Goal: Contribute content

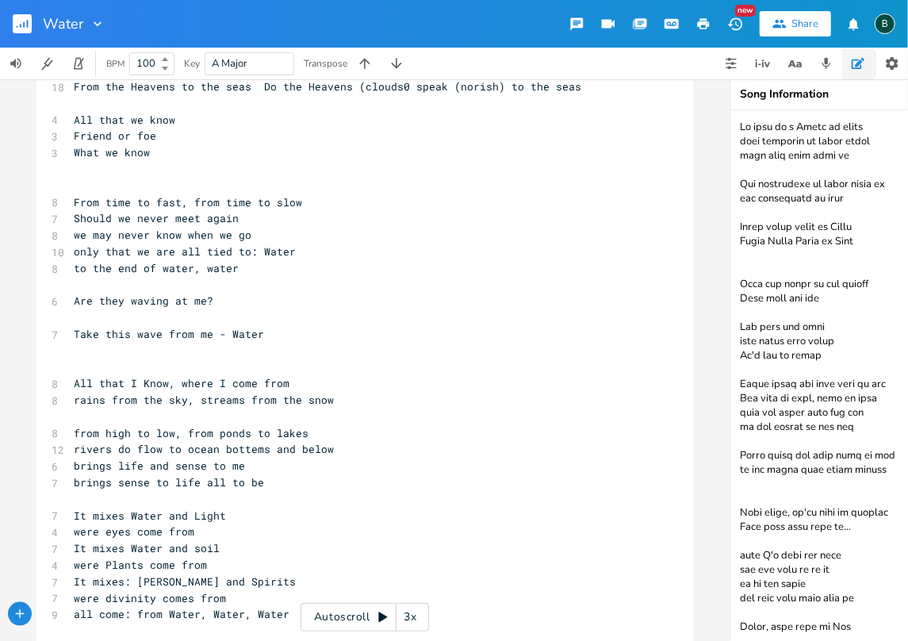
scroll to position [416, 0]
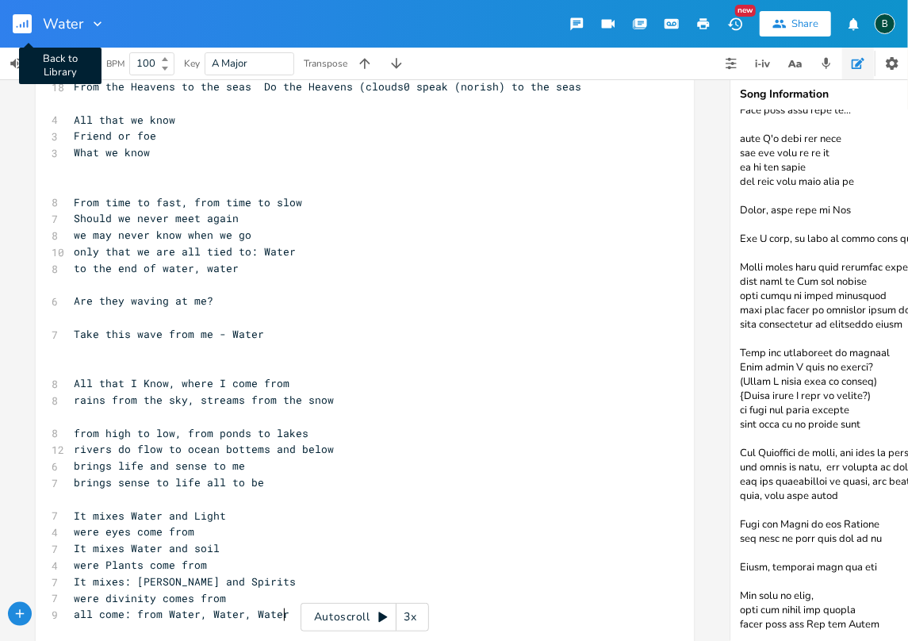
click at [25, 29] on rect "button" at bounding box center [22, 23] width 19 height 19
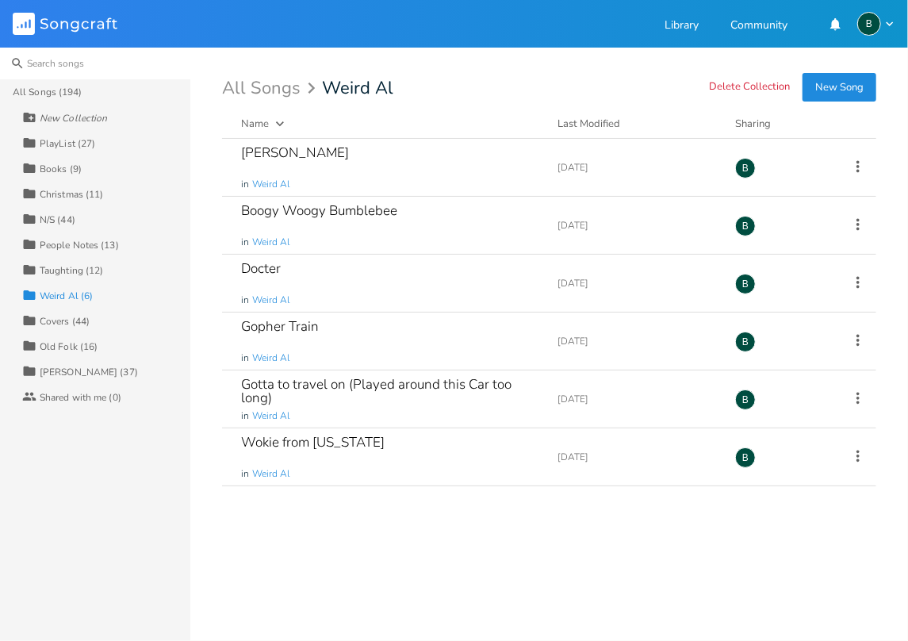
click at [63, 62] on input at bounding box center [95, 64] width 190 height 32
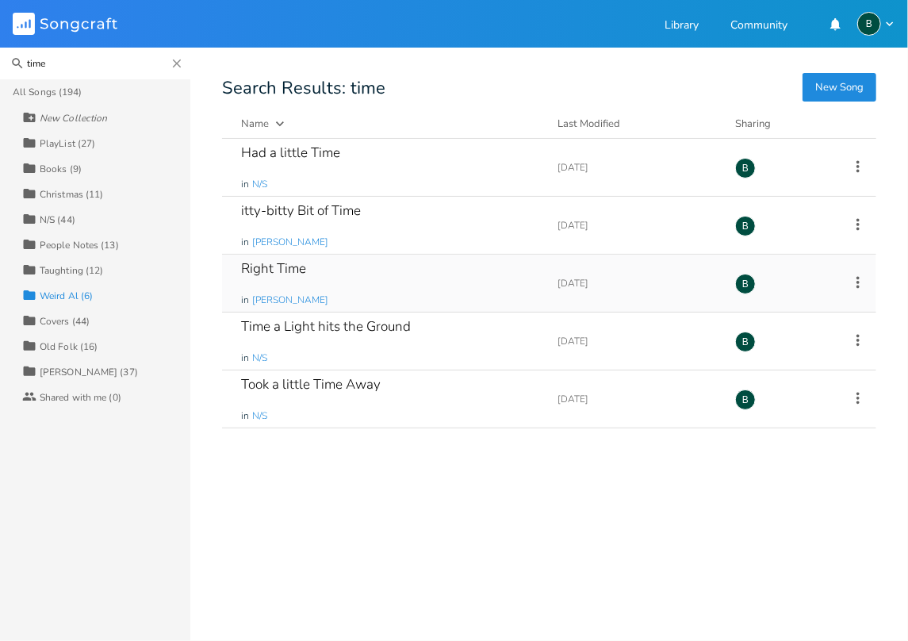
type input "time"
click at [270, 269] on div "Right Time" at bounding box center [273, 268] width 65 height 13
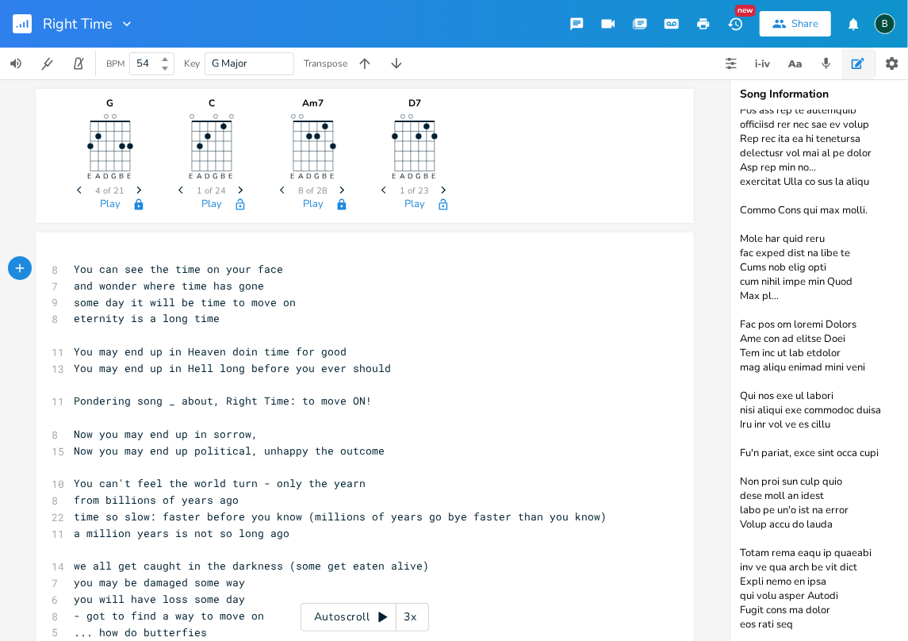
click at [803, 616] on textarea at bounding box center [889, 375] width 317 height 531
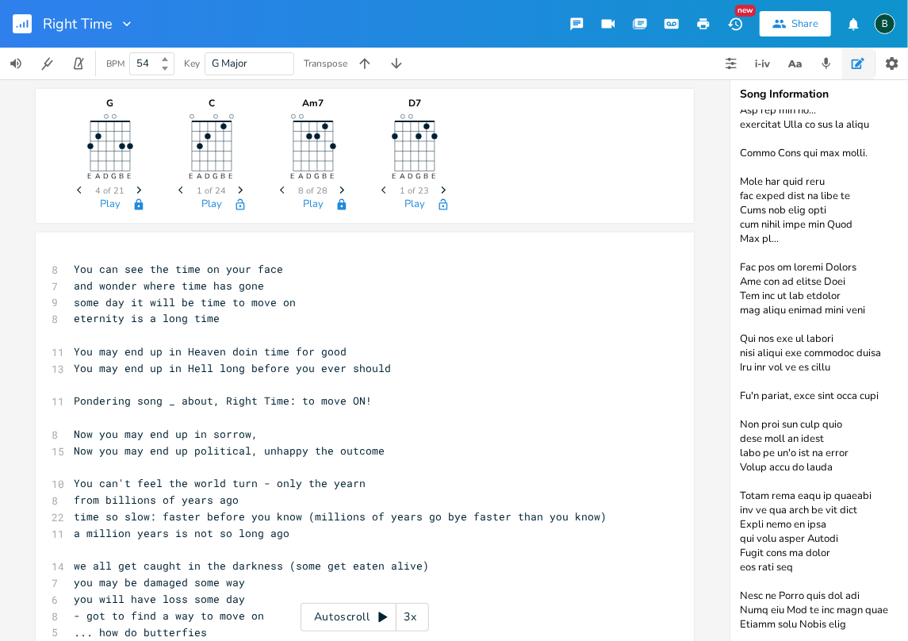
click at [820, 621] on textarea at bounding box center [889, 375] width 317 height 531
click at [840, 625] on textarea at bounding box center [889, 375] width 317 height 531
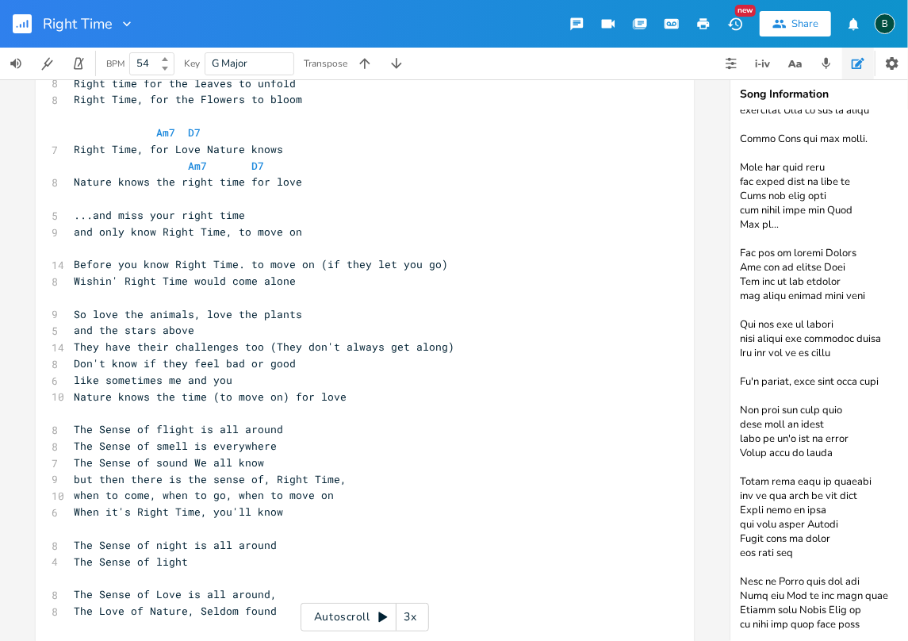
scroll to position [2680, 0]
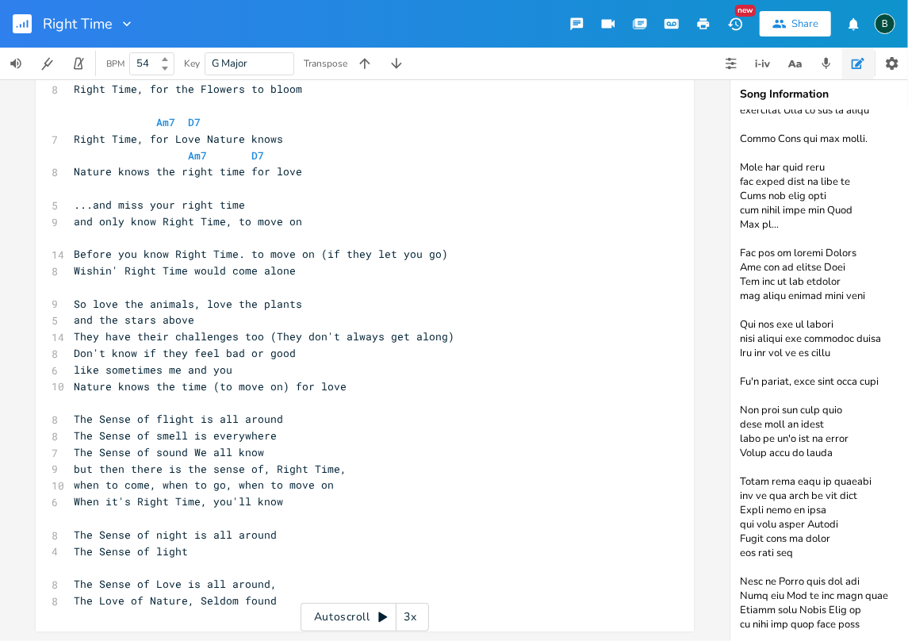
type textarea "BPM 54, Guitar 74 to catch up You can see the time on your face You can see the…"
click at [320, 280] on pre "​" at bounding box center [357, 287] width 573 height 17
type textarea "​"
drag, startPoint x: 320, startPoint y: 280, endPoint x: 382, endPoint y: 207, distance: 95.7
type textarea "​"
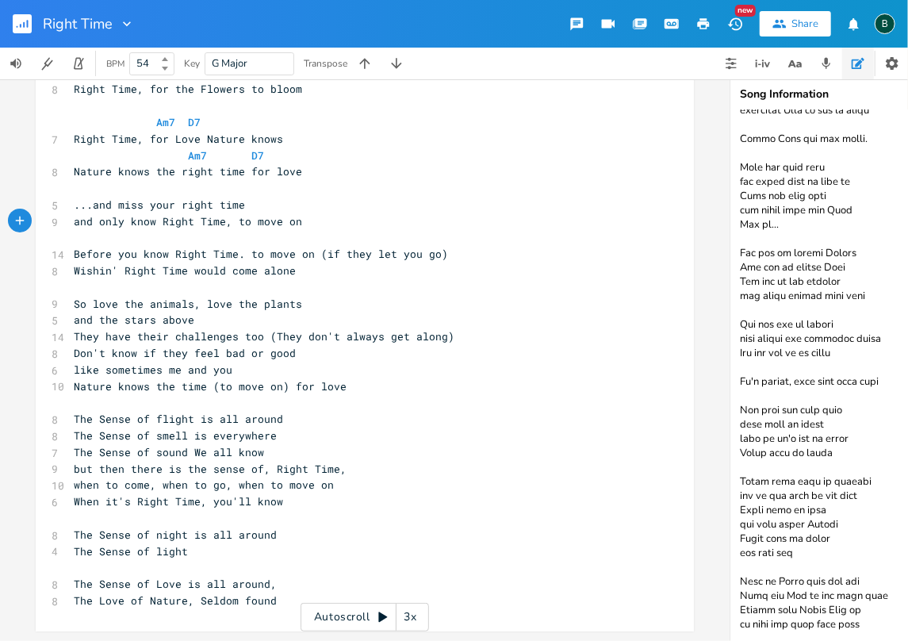
drag, startPoint x: 382, startPoint y: 207, endPoint x: 351, endPoint y: 213, distance: 31.6
click at [351, 213] on pre "and only know Right Time, to move on" at bounding box center [357, 221] width 573 height 17
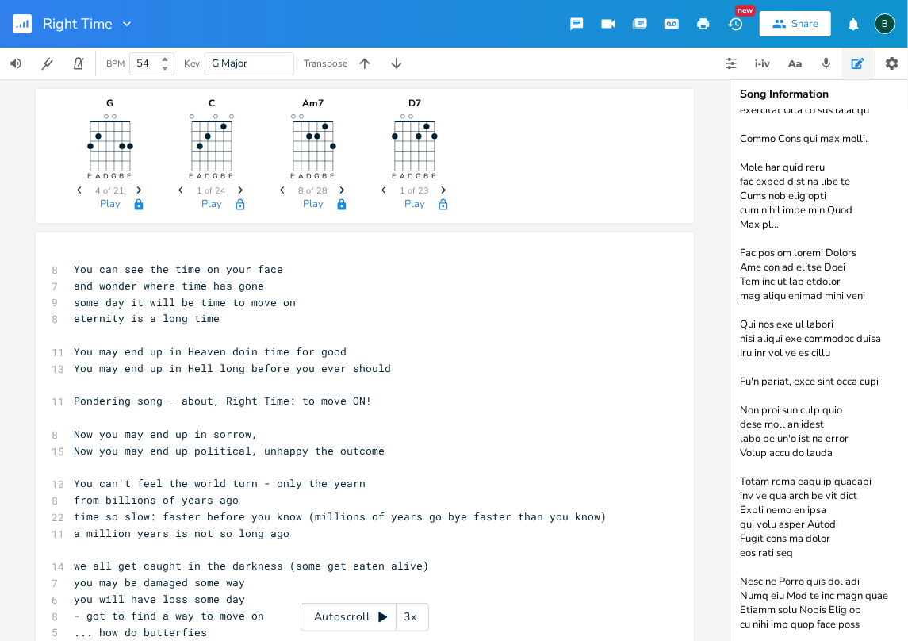
drag, startPoint x: 866, startPoint y: 383, endPoint x: 739, endPoint y: 382, distance: 127.7
click at [739, 382] on textarea at bounding box center [889, 375] width 317 height 531
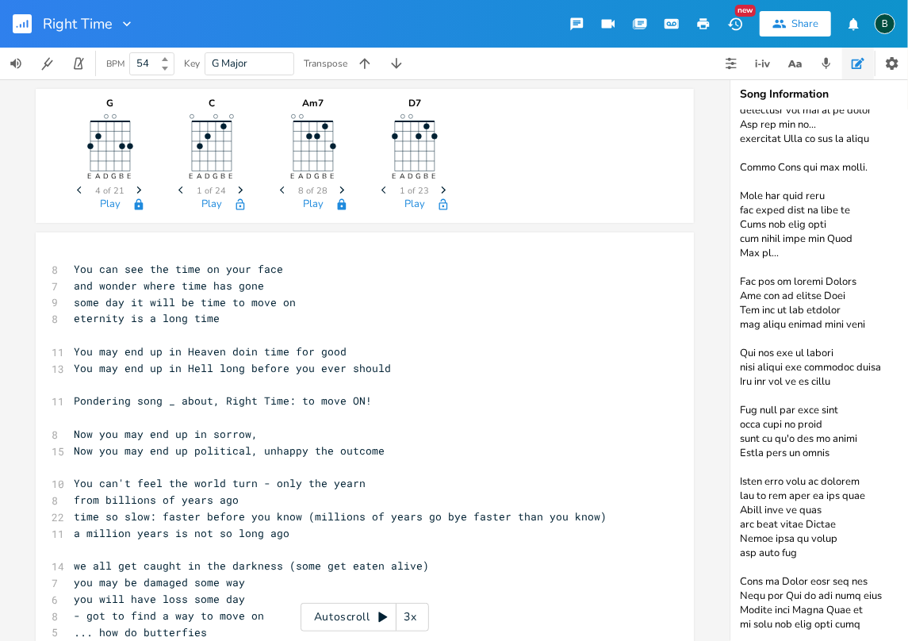
scroll to position [4809, 0]
click at [851, 618] on textarea at bounding box center [889, 375] width 317 height 531
paste textarea "It's ironic, only time will tell"
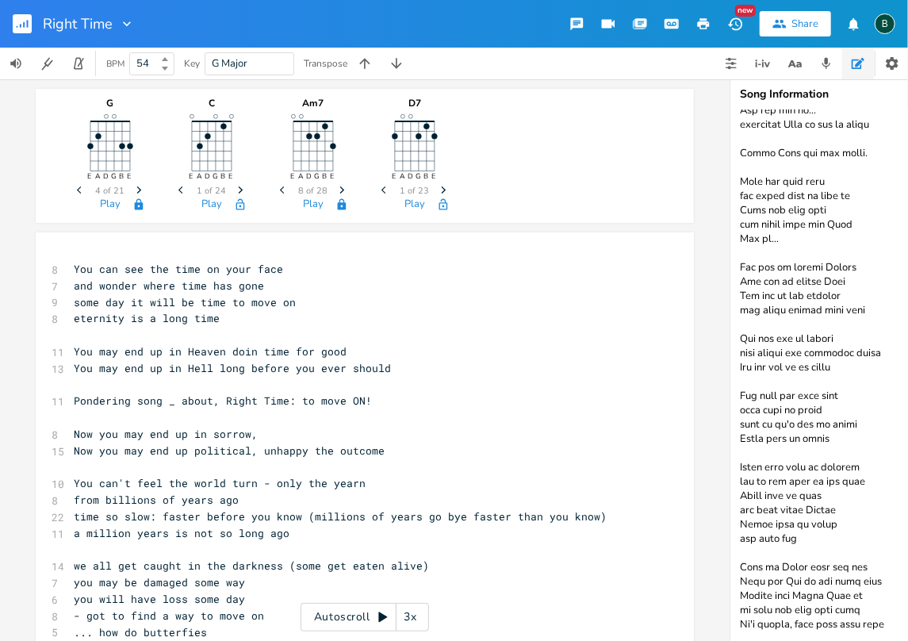
drag, startPoint x: 790, startPoint y: 585, endPoint x: 738, endPoint y: 586, distance: 52.4
click at [738, 586] on textarea at bounding box center [889, 375] width 317 height 531
click at [801, 585] on textarea at bounding box center [889, 375] width 317 height 531
drag, startPoint x: 855, startPoint y: 601, endPoint x: 739, endPoint y: 597, distance: 115.9
click at [739, 597] on textarea at bounding box center [889, 375] width 317 height 531
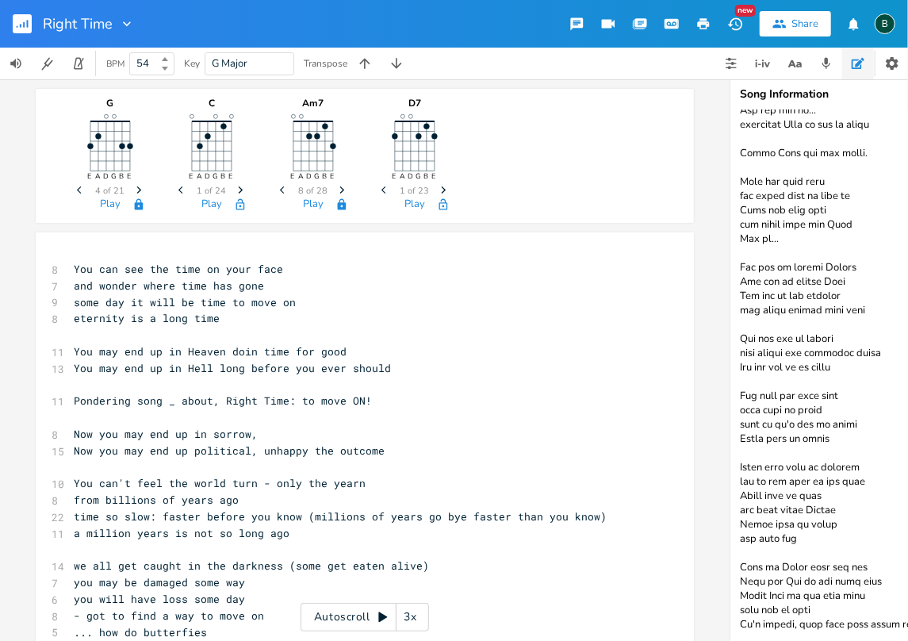
drag, startPoint x: 885, startPoint y: 615, endPoint x: 865, endPoint y: 618, distance: 20.9
click at [865, 618] on textarea at bounding box center [889, 375] width 317 height 531
click at [818, 601] on textarea at bounding box center [889, 375] width 317 height 531
drag, startPoint x: 752, startPoint y: 615, endPoint x: 736, endPoint y: 613, distance: 15.9
click at [736, 613] on textarea at bounding box center [889, 375] width 317 height 531
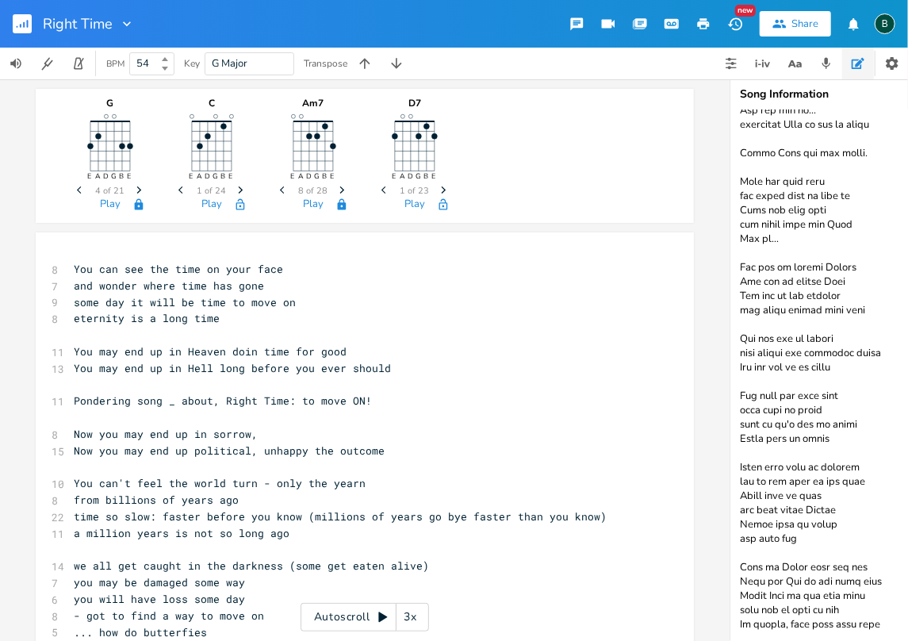
click at [866, 616] on textarea at bounding box center [889, 375] width 317 height 531
type textarea "BPM 54, Guitar 74 to catch up You can see the time on your face You can see the…"
